Goal: Task Accomplishment & Management: Manage account settings

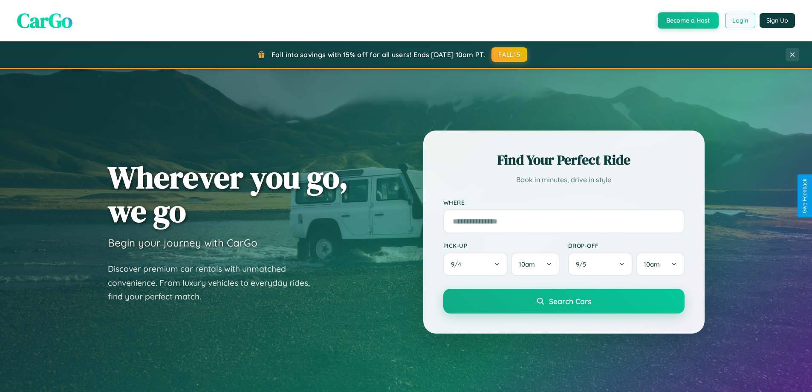
click at [740, 20] on button "Login" at bounding box center [740, 20] width 30 height 15
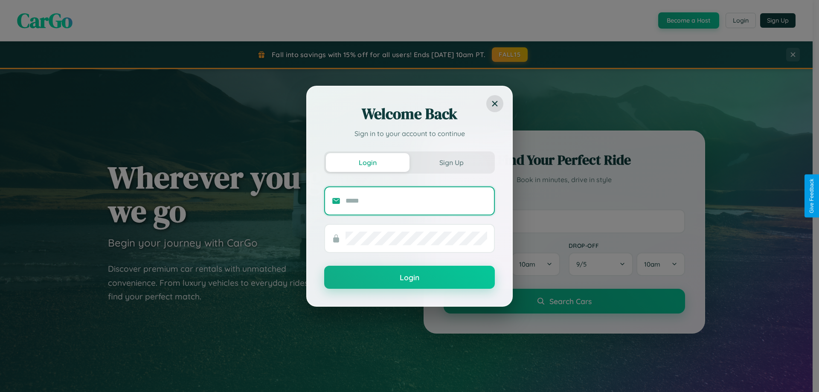
click at [416, 200] on input "text" at bounding box center [416, 201] width 142 height 14
type input "**********"
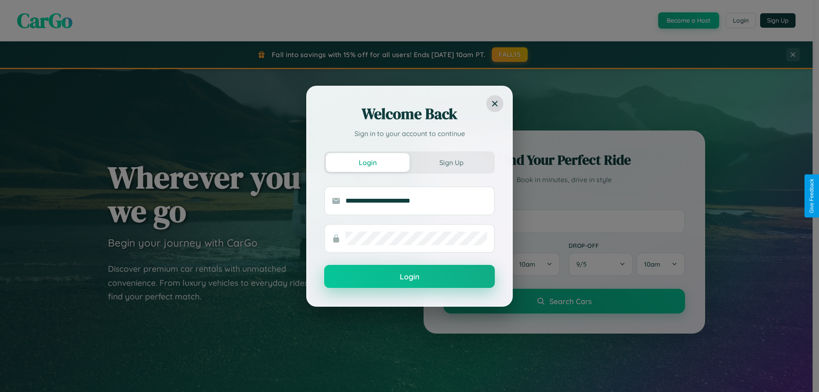
click at [409, 277] on button "Login" at bounding box center [409, 276] width 171 height 23
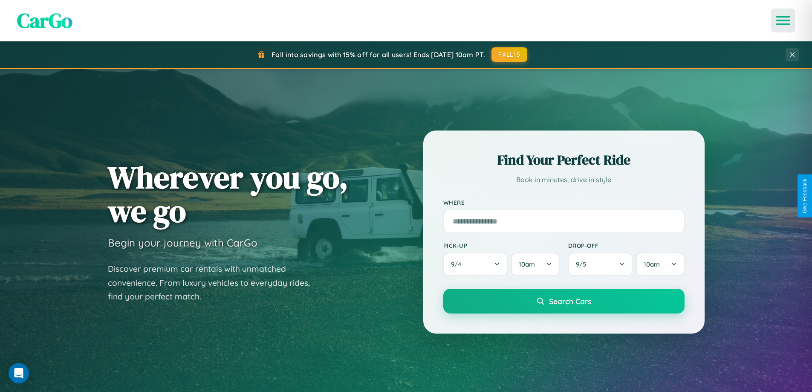
click at [783, 20] on icon "Open menu" at bounding box center [783, 21] width 12 height 8
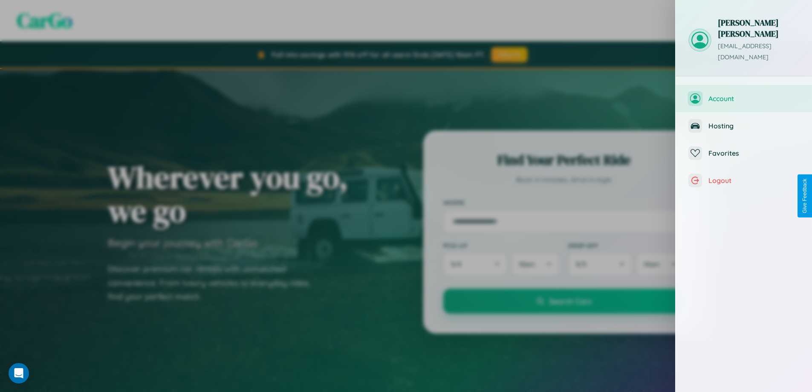
click at [744, 94] on span "Account" at bounding box center [754, 98] width 91 height 9
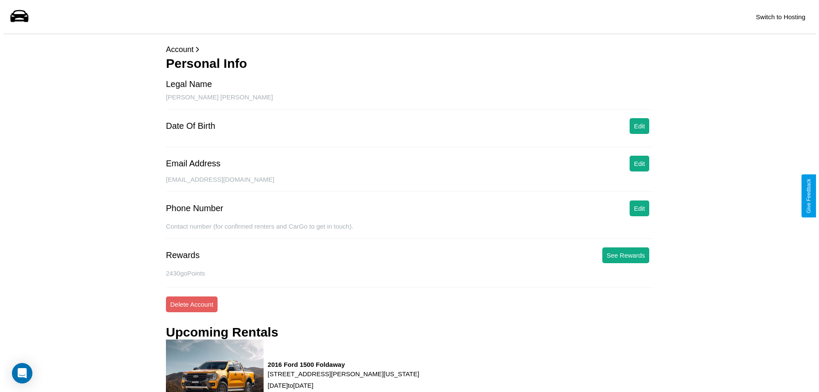
scroll to position [108, 0]
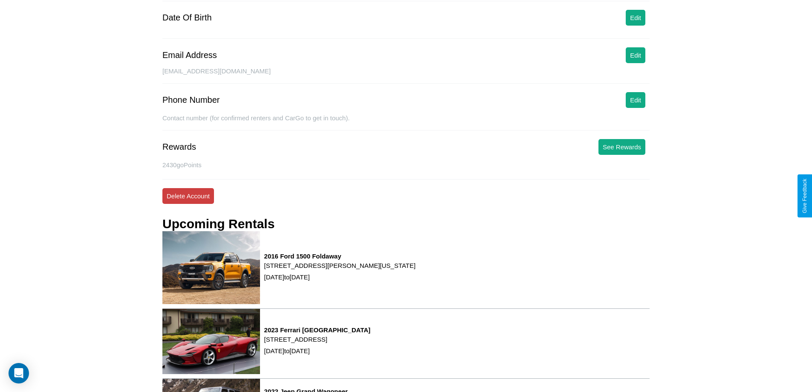
click at [188, 196] on button "Delete Account" at bounding box center [188, 196] width 52 height 16
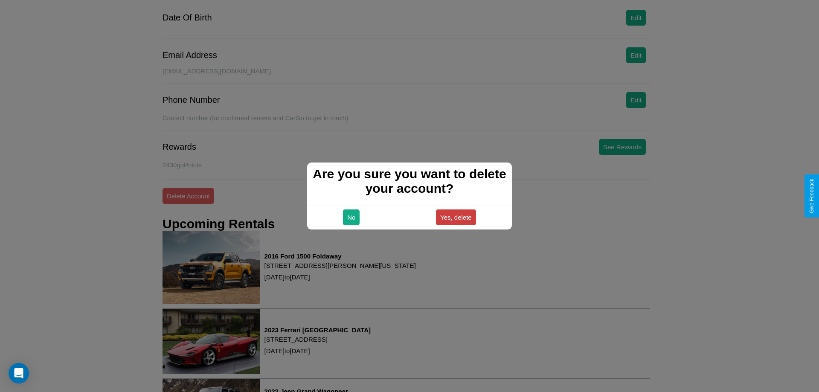
click at [455, 217] on button "Yes, delete" at bounding box center [456, 217] width 40 height 16
